Goal: Entertainment & Leisure: Consume media (video, audio)

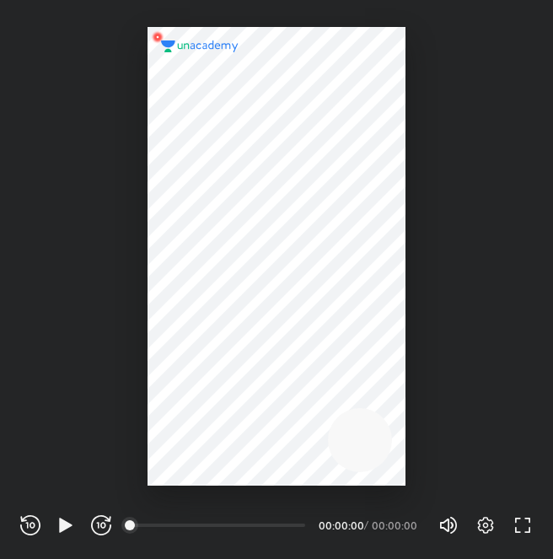
scroll to position [559, 553]
click at [62, 523] on icon "button" at bounding box center [65, 525] width 13 height 14
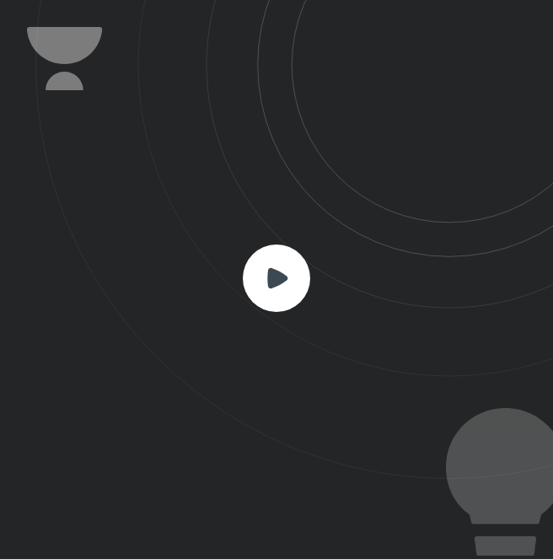
click at [277, 276] on icon at bounding box center [277, 277] width 20 height 20
click at [267, 261] on rect at bounding box center [276, 278] width 67 height 67
click at [392, 212] on icon at bounding box center [294, 239] width 518 height 479
click at [302, 273] on rect at bounding box center [276, 278] width 67 height 67
click at [287, 275] on rect at bounding box center [276, 278] width 67 height 67
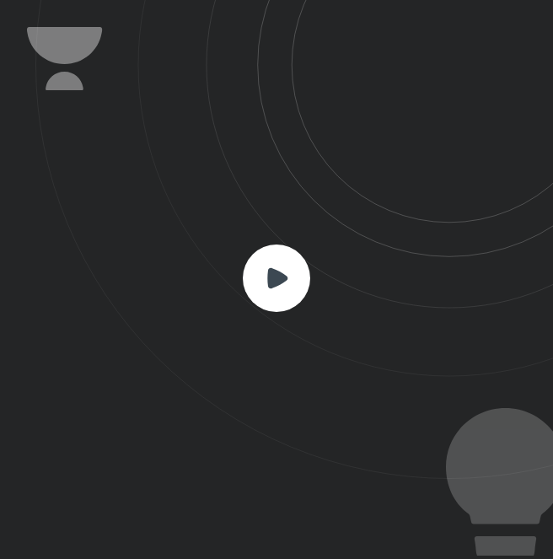
click at [287, 275] on rect at bounding box center [276, 278] width 67 height 67
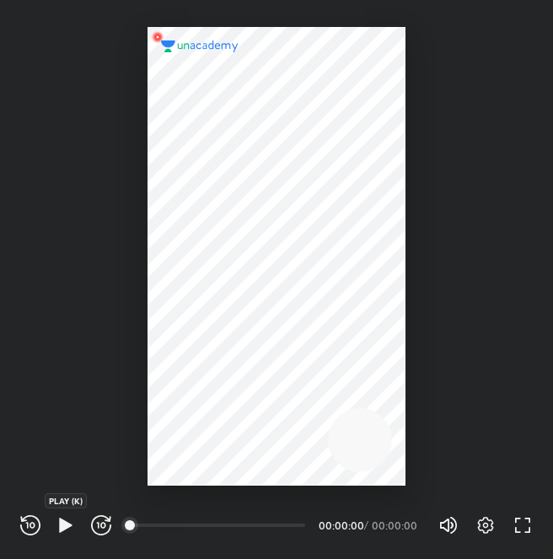
click at [61, 515] on icon "button" at bounding box center [66, 525] width 20 height 20
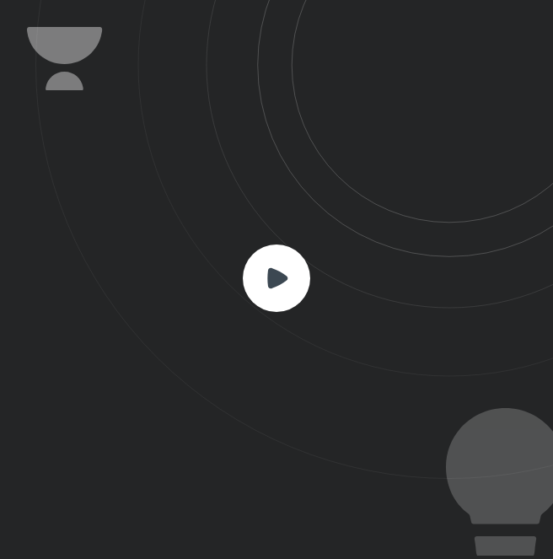
click at [261, 274] on rect at bounding box center [276, 278] width 67 height 67
click at [280, 274] on icon at bounding box center [277, 277] width 20 height 20
